Goal: Information Seeking & Learning: Find specific page/section

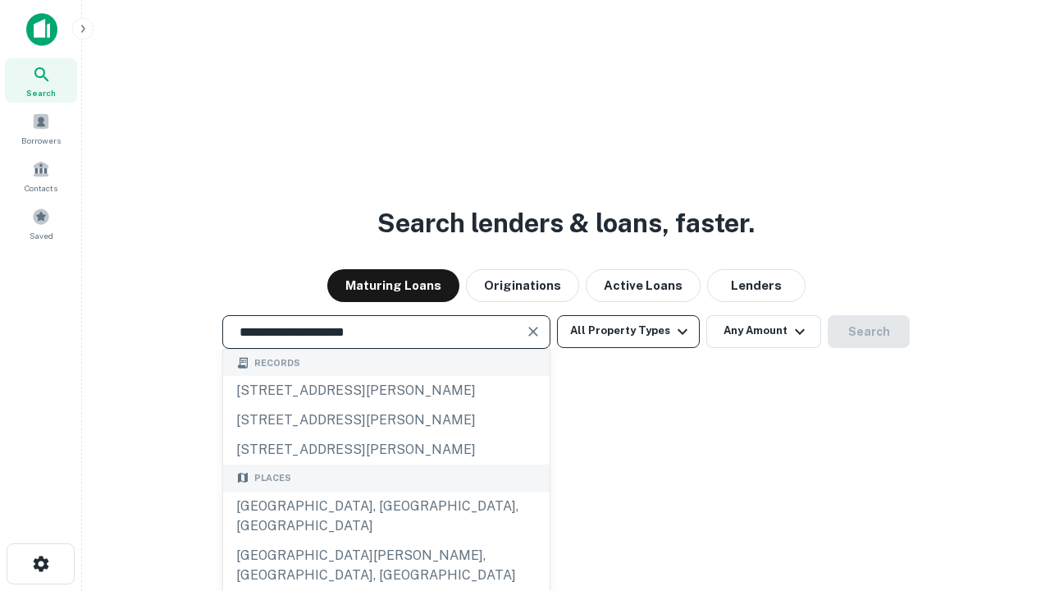
click at [386, 541] on div "[GEOGRAPHIC_DATA], [GEOGRAPHIC_DATA], [GEOGRAPHIC_DATA]" at bounding box center [386, 515] width 327 height 49
click at [629, 331] on button "All Property Types" at bounding box center [628, 331] width 143 height 33
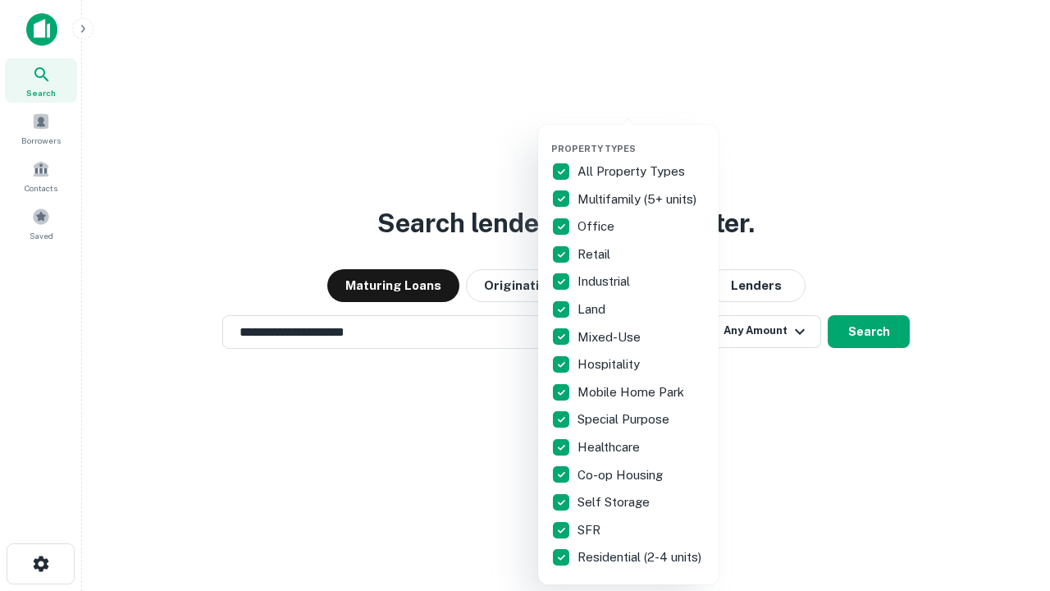
type input "**********"
click at [642, 138] on button "button" at bounding box center [641, 138] width 181 height 1
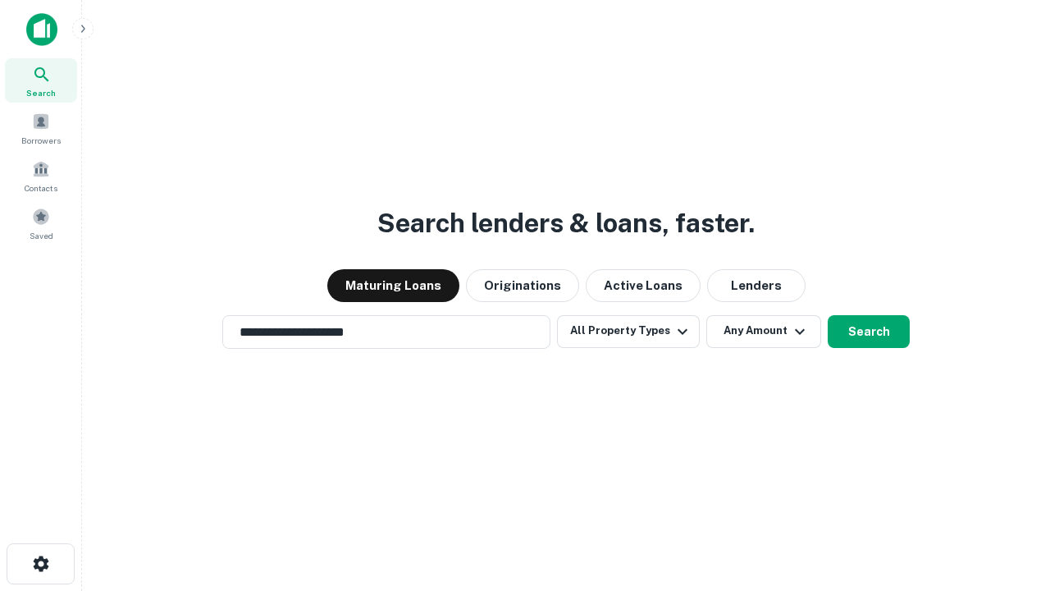
scroll to position [25, 0]
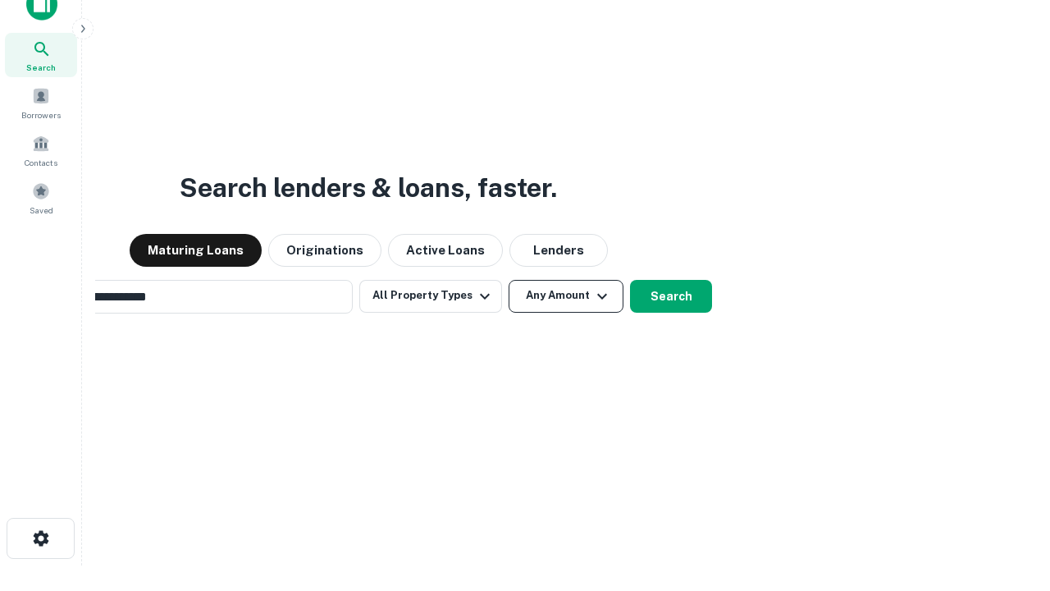
click at [509, 280] on button "Any Amount" at bounding box center [566, 296] width 115 height 33
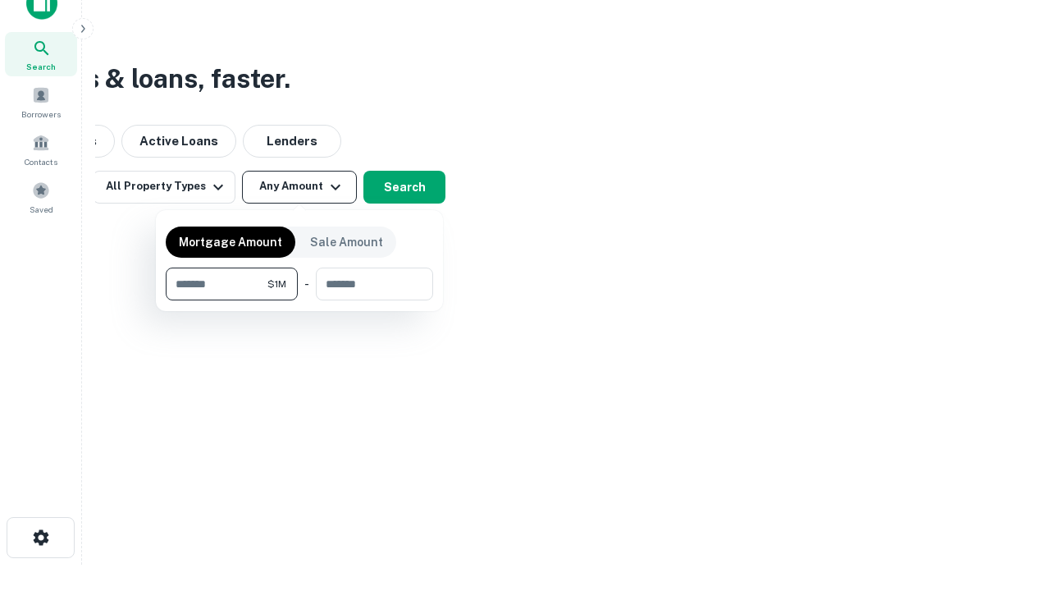
type input "*******"
click at [299, 300] on button "button" at bounding box center [299, 300] width 267 height 1
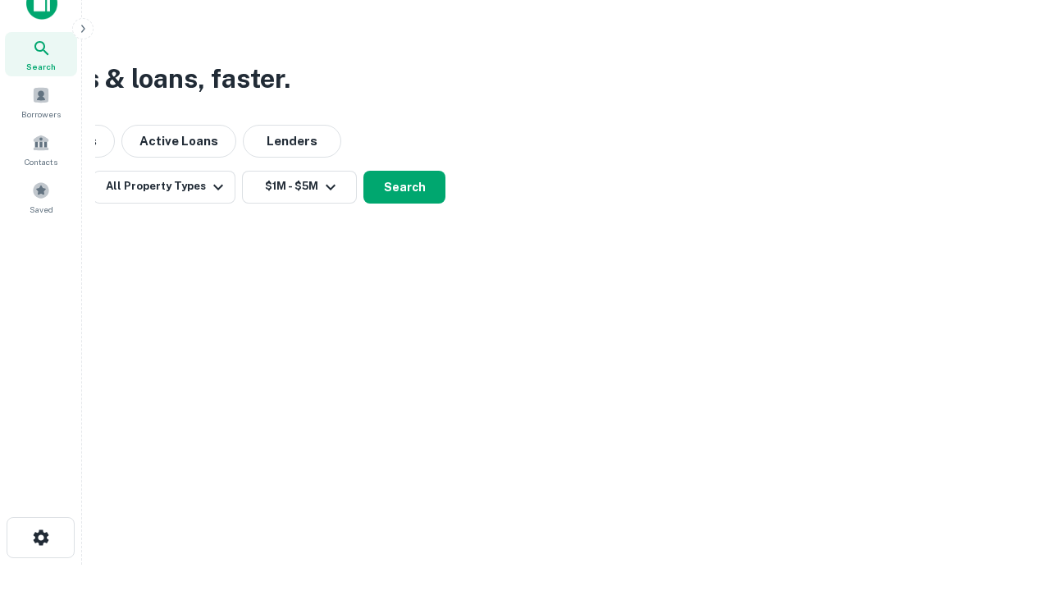
scroll to position [25, 0]
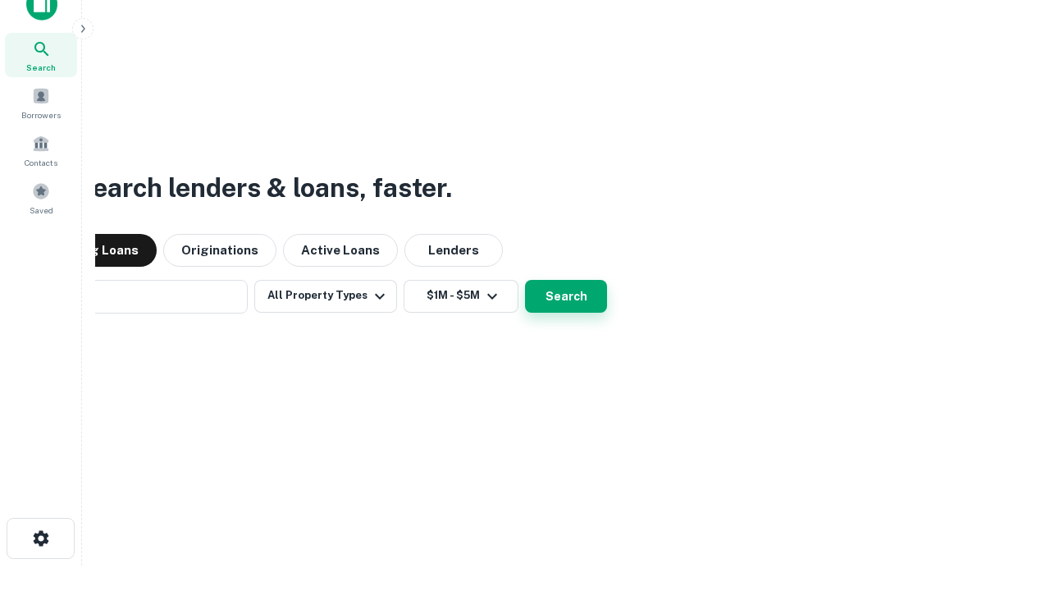
click at [525, 280] on button "Search" at bounding box center [566, 296] width 82 height 33
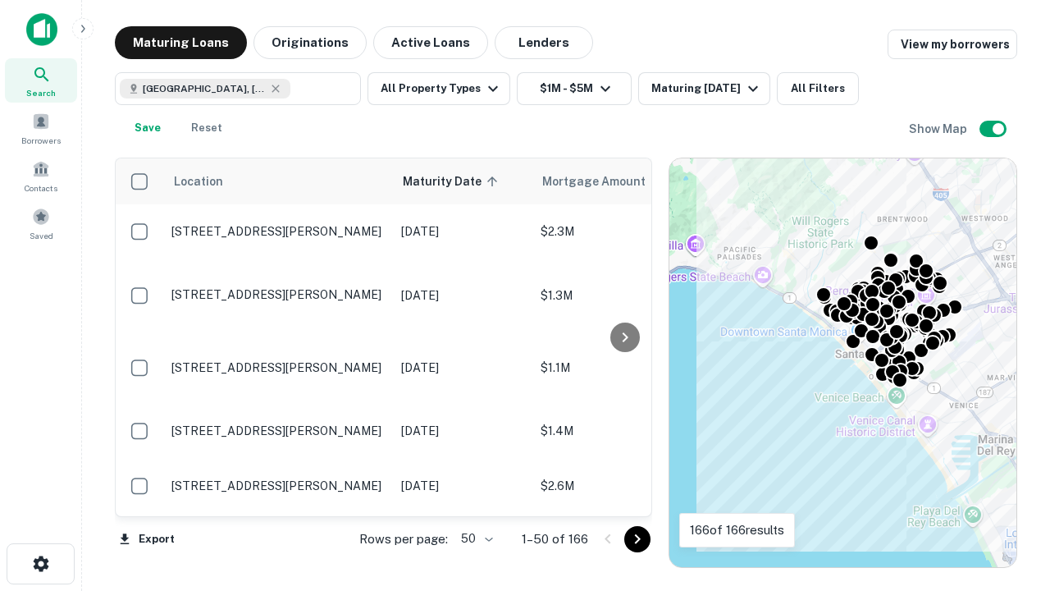
click at [474, 538] on body "Search Borrowers Contacts Saved Maturing Loans Originations Active Loans Lender…" at bounding box center [525, 295] width 1050 height 591
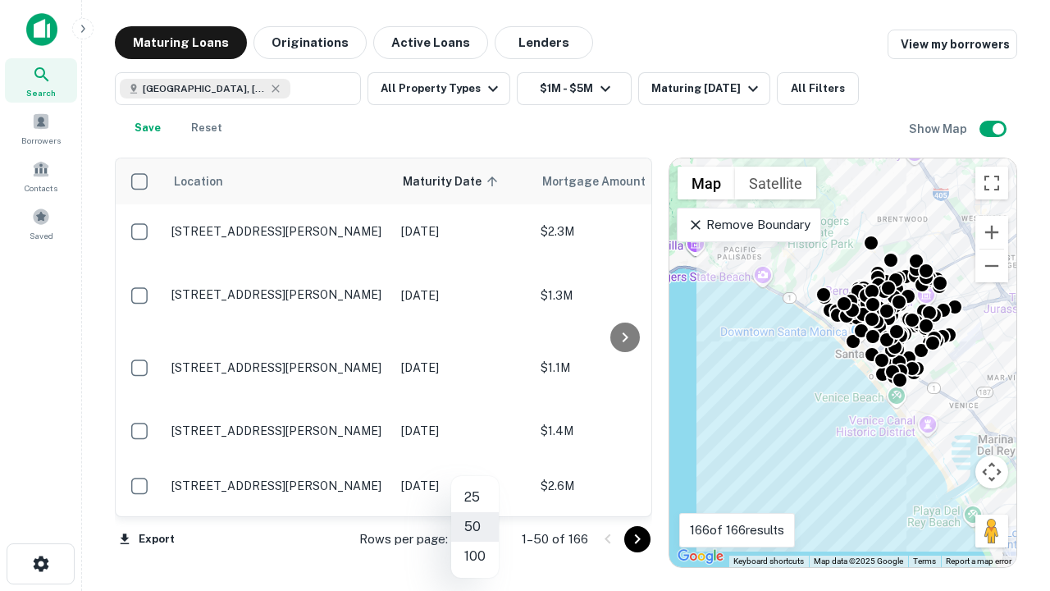
click at [475, 497] on li "25" at bounding box center [475, 497] width 48 height 30
